Goal: Information Seeking & Learning: Learn about a topic

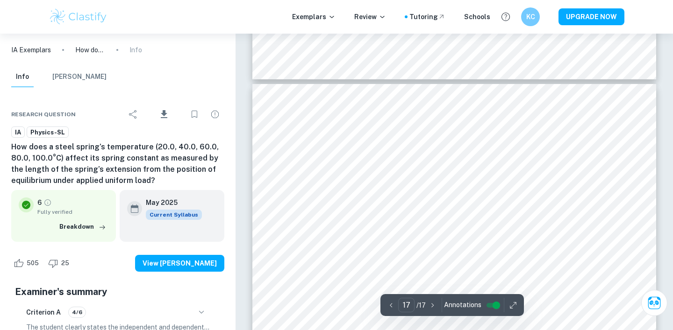
scroll to position [9446, 0]
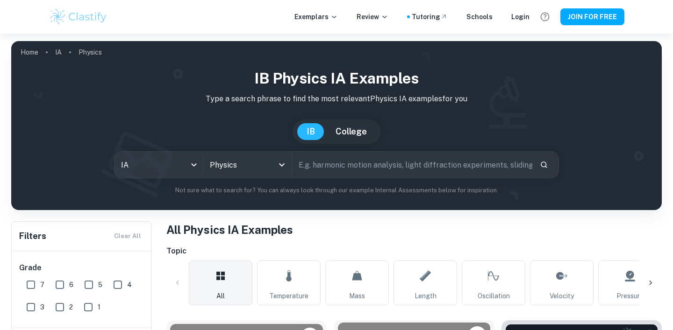
scroll to position [235, 0]
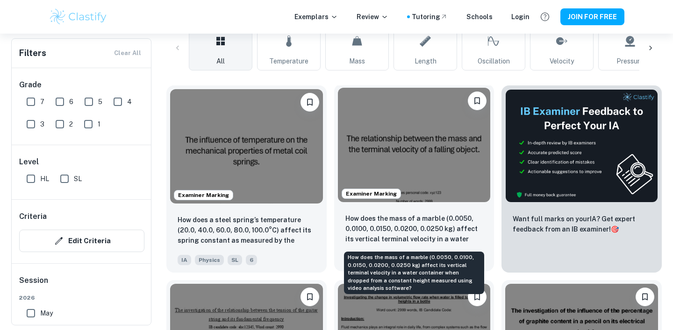
click at [364, 217] on p "How does the mass of a marble (0.0050, 0.0100, 0.0150, 0.0200, 0.0250 kg) affec…" at bounding box center [414, 230] width 138 height 32
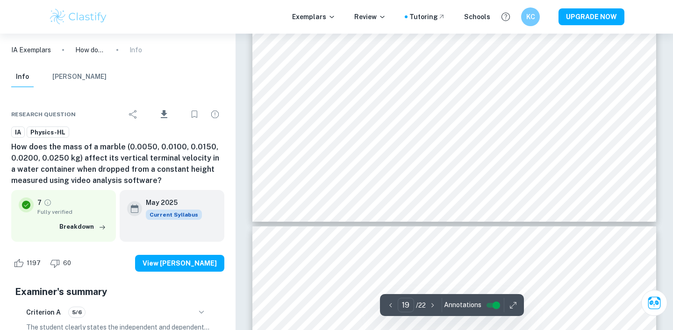
scroll to position [10993, 0]
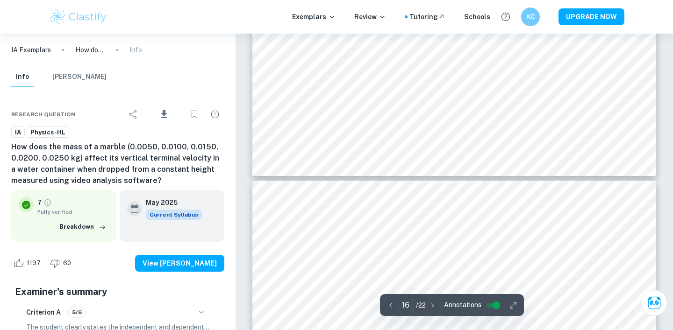
type input "15"
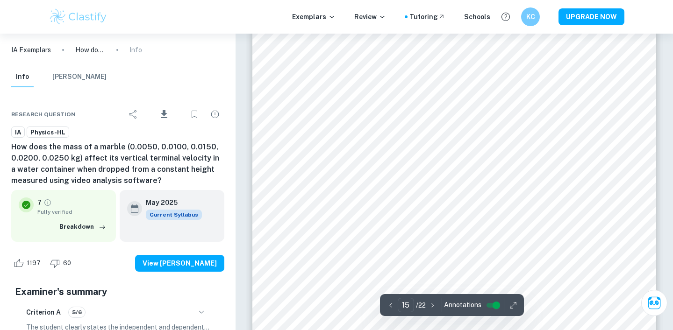
scroll to position [8392, 0]
